Goal: Task Accomplishment & Management: Manage account settings

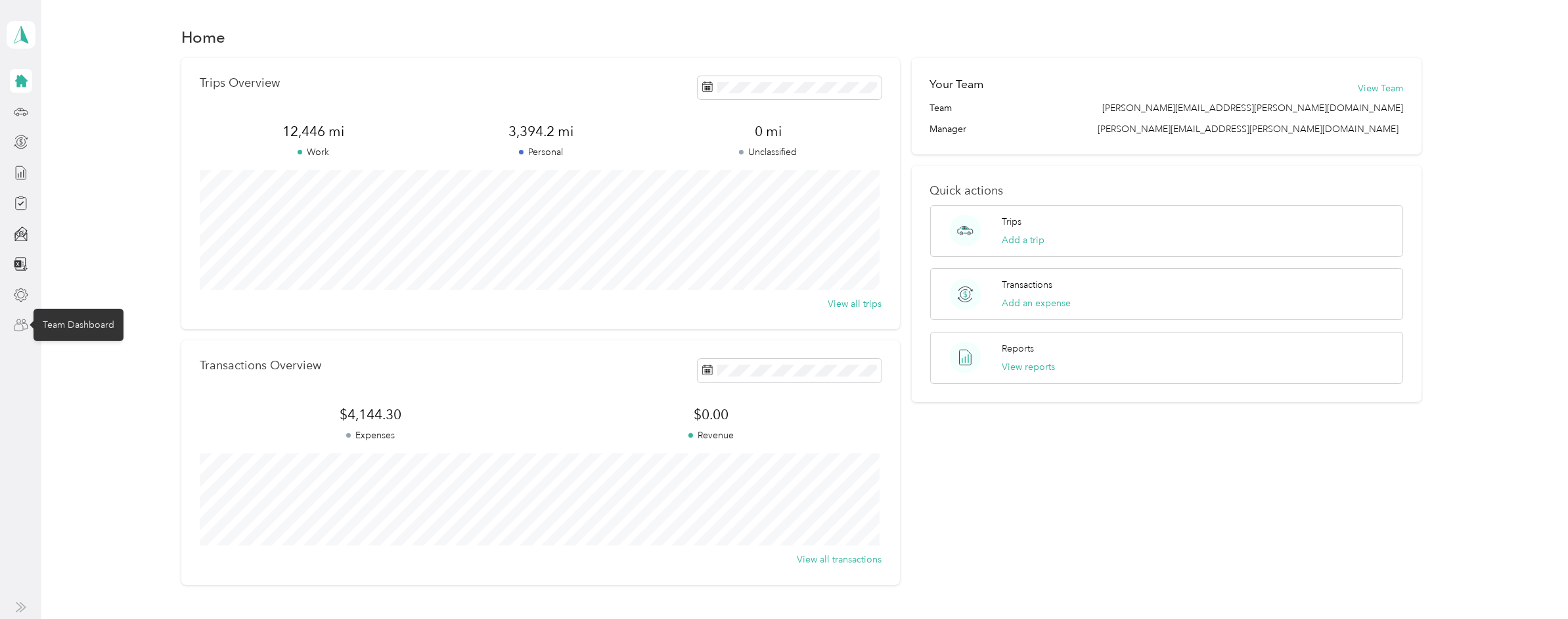
click at [23, 322] on icon at bounding box center [21, 326] width 14 height 14
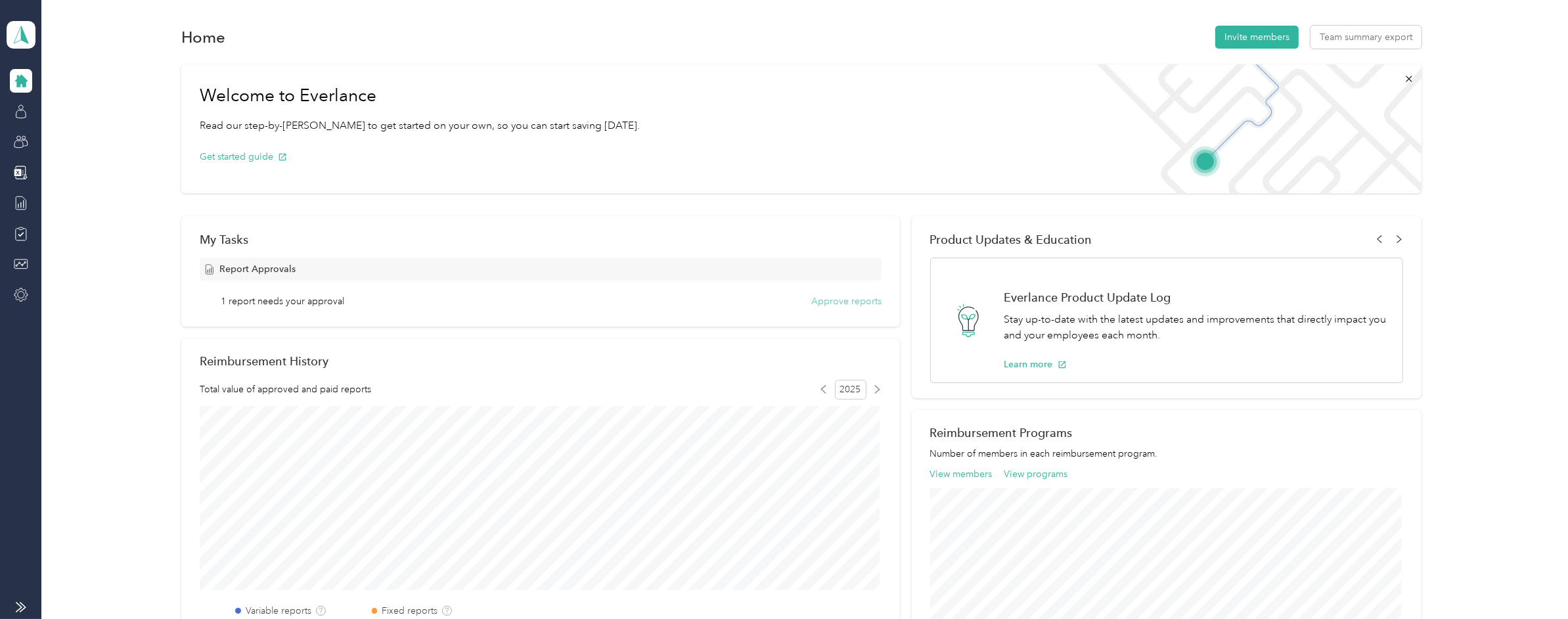
click at [836, 301] on button "Approve reports" at bounding box center [845, 301] width 70 height 14
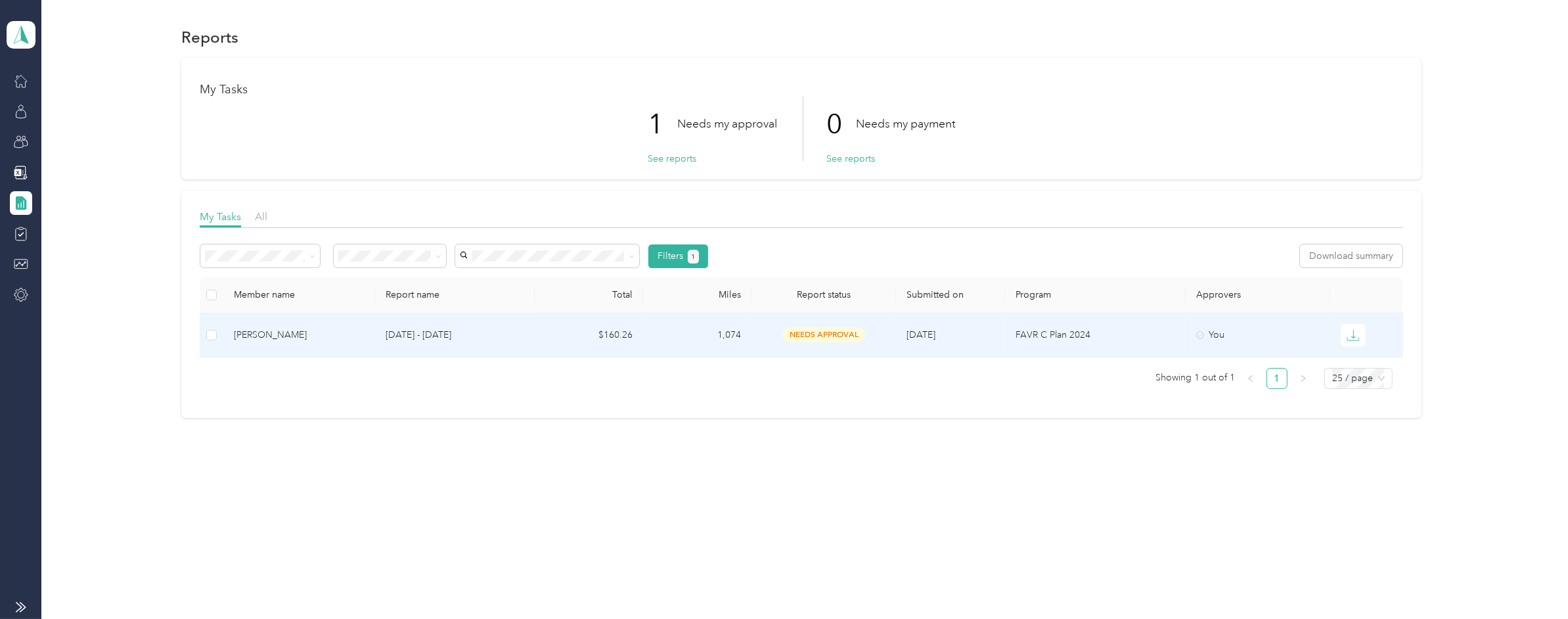
click at [243, 332] on div "[PERSON_NAME]" at bounding box center [299, 335] width 131 height 14
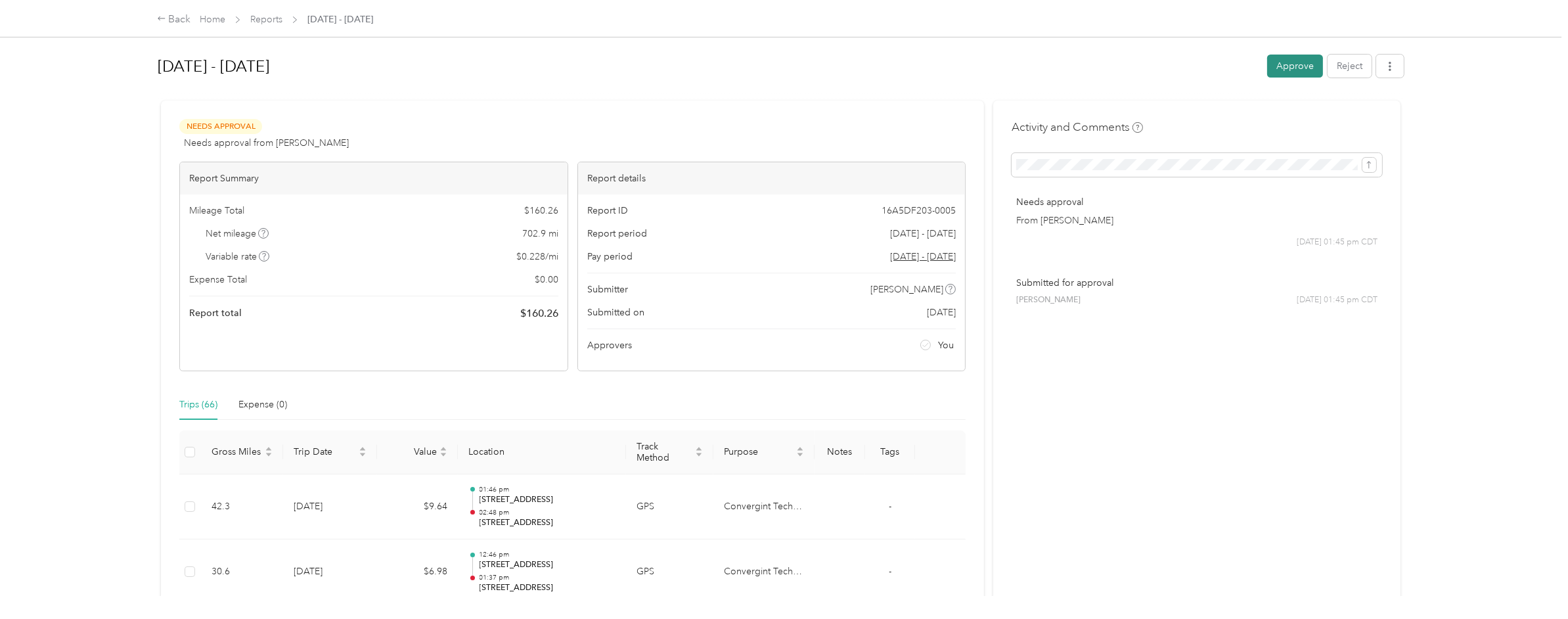
click at [1287, 67] on button "Approve" at bounding box center [1295, 66] width 55 height 23
